Goal: Check status

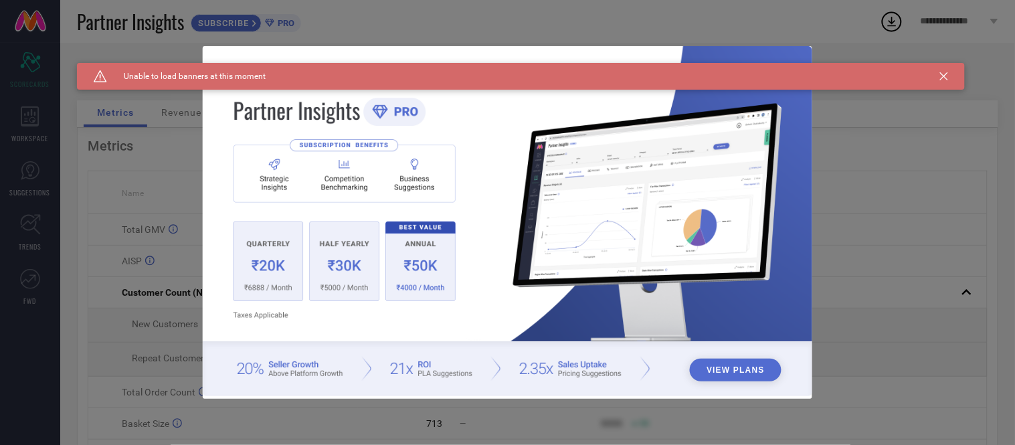
click at [940, 76] on icon at bounding box center [944, 76] width 8 height 8
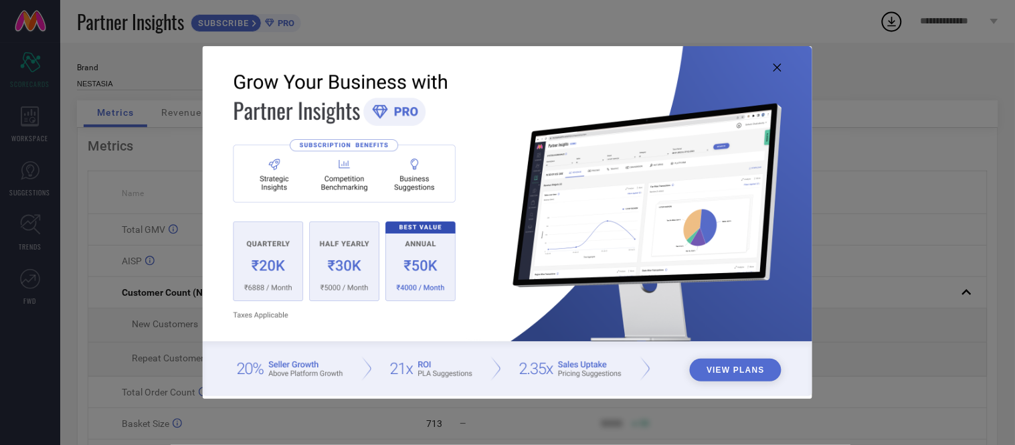
click at [779, 66] on icon at bounding box center [777, 68] width 8 height 8
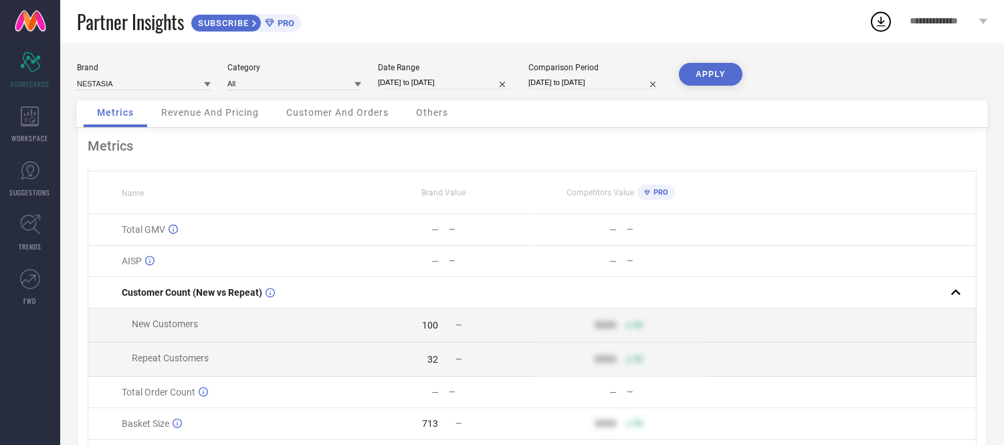
select select "8"
select select "2025"
select select "9"
select select "2025"
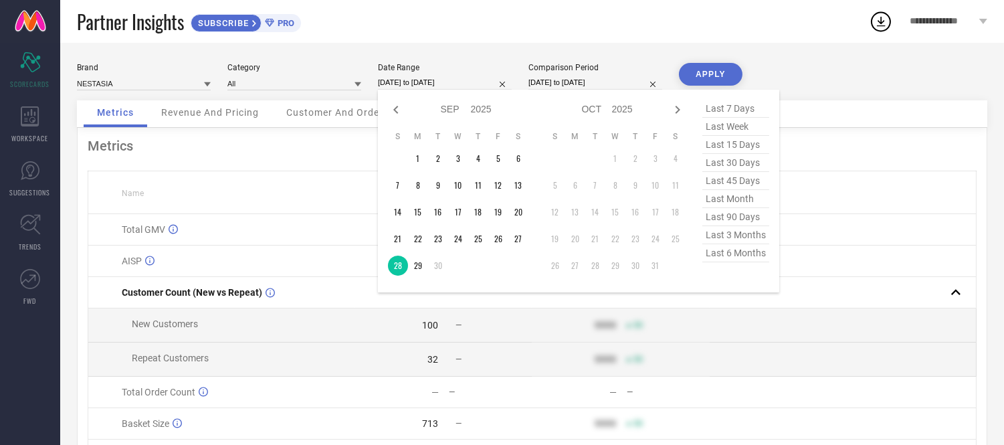
click at [436, 82] on input "[DATE] to [DATE]" at bounding box center [445, 83] width 134 height 14
click at [415, 265] on td "29" at bounding box center [418, 266] width 20 height 20
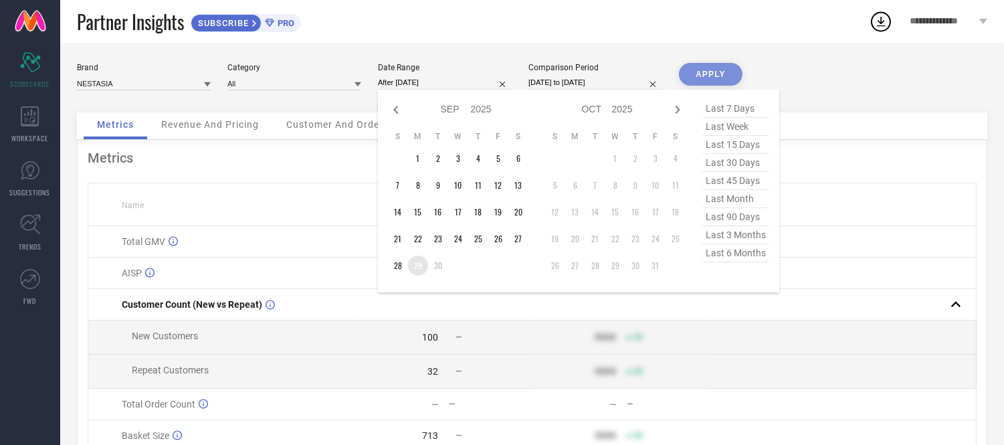
type input "[DATE] to [DATE]"
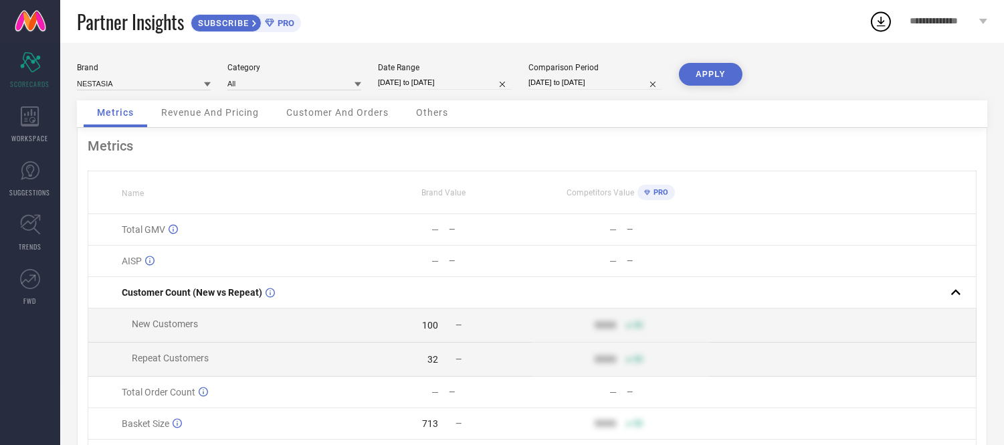
click at [415, 266] on div "—" at bounding box center [397, 261] width 84 height 11
click at [692, 74] on button "APPLY" at bounding box center [711, 74] width 64 height 23
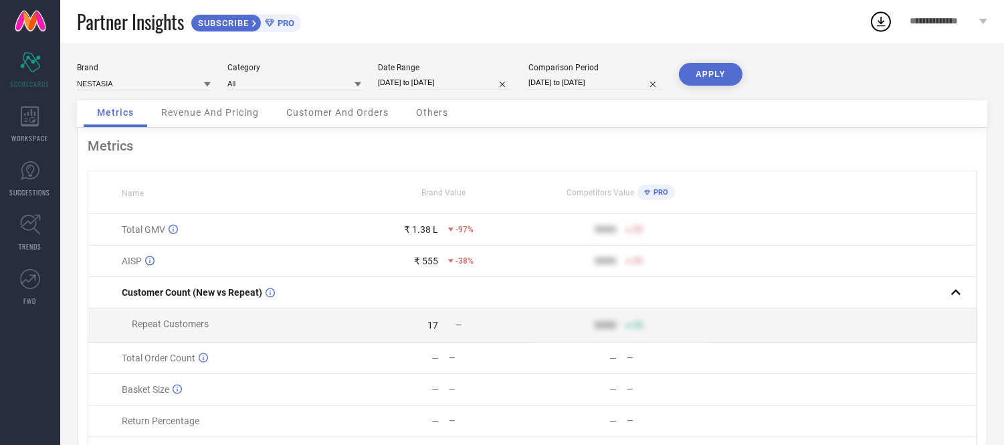
click at [439, 115] on span "Others" at bounding box center [432, 112] width 32 height 11
